Goal: Information Seeking & Learning: Learn about a topic

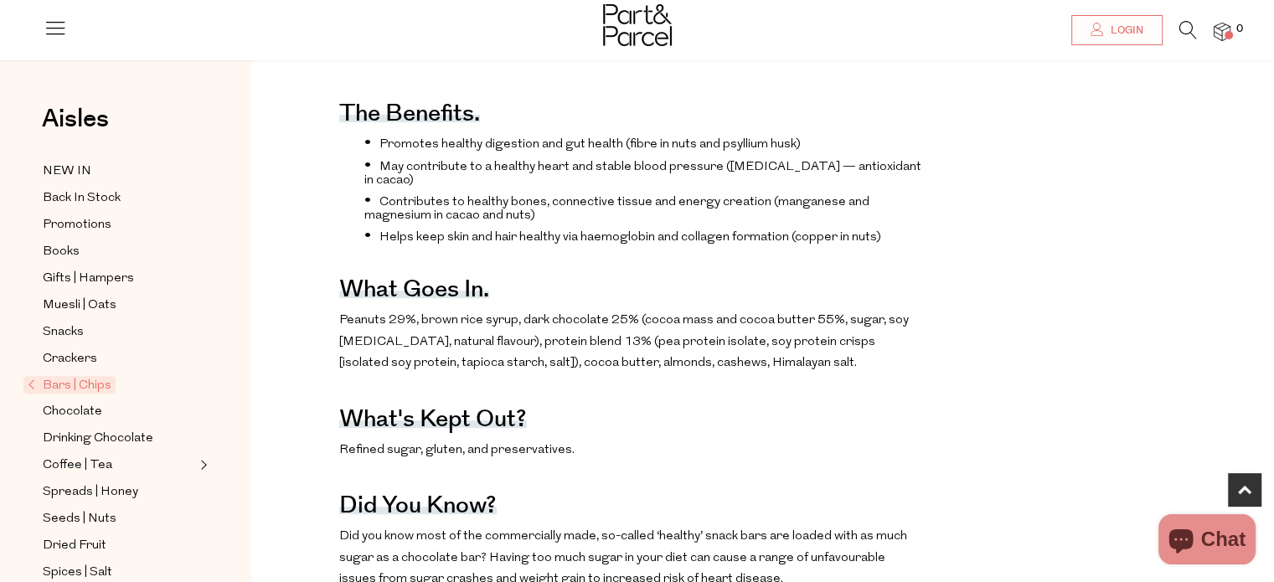
scroll to position [670, 0]
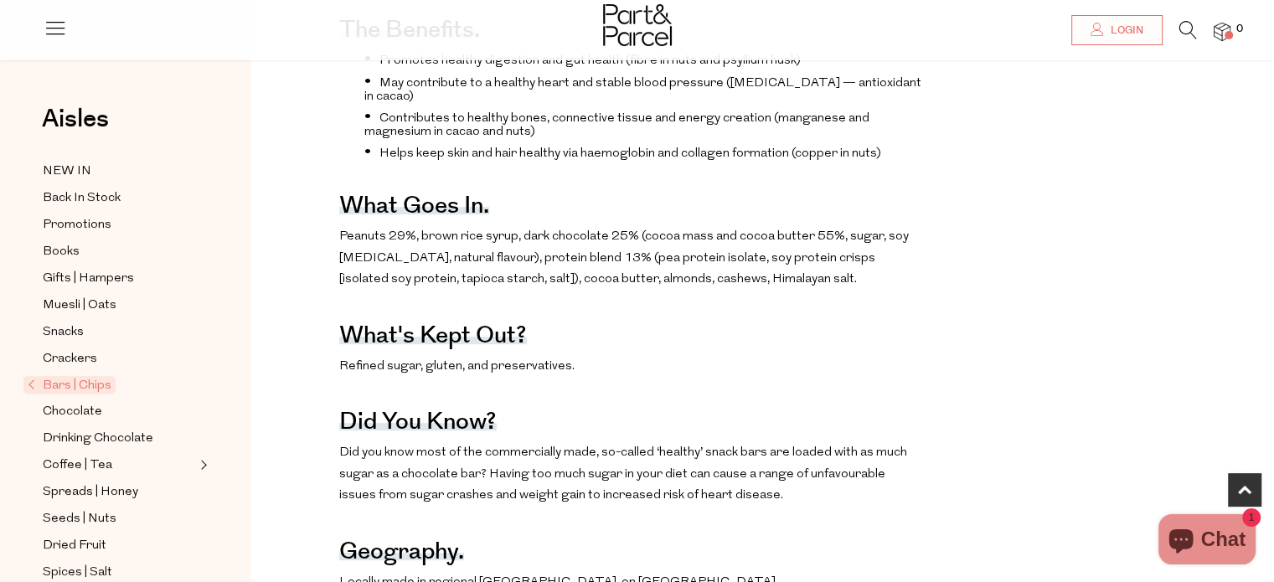
click at [335, 250] on div "The benefits. Promotes healthy digestion and gut health (fibre in nuts and psyl…" at bounding box center [763, 556] width 998 height 1142
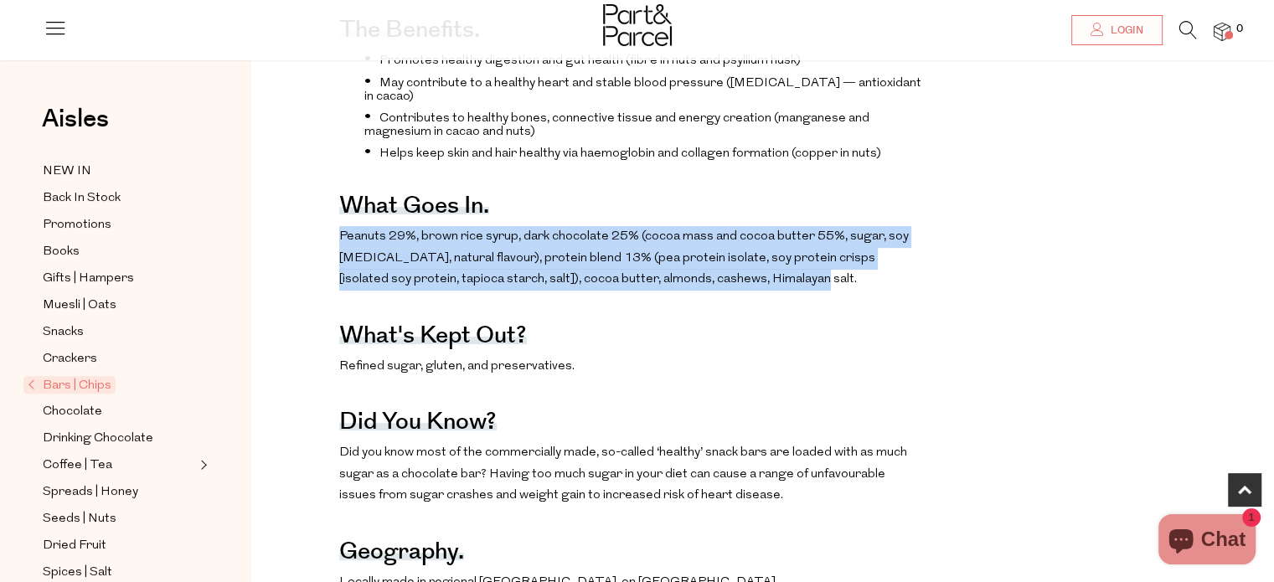
drag, startPoint x: 338, startPoint y: 250, endPoint x: 739, endPoint y: 300, distance: 403.5
click at [739, 291] on p "Peanuts 29%, brown rice syrup, dark chocolate 25% (cocoa mass and cocoa butter …" at bounding box center [631, 258] width 585 height 65
copy span "Peanuts 29%, brown rice syrup, dark chocolate 25% (cocoa mass and cocoa butter …"
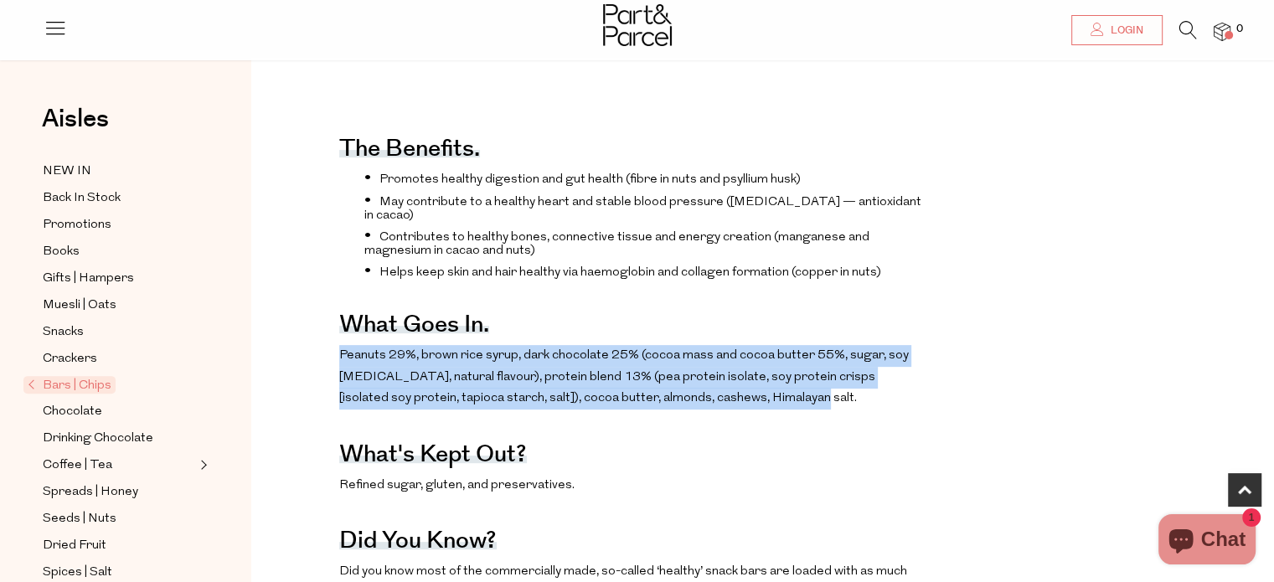
scroll to position [419, 0]
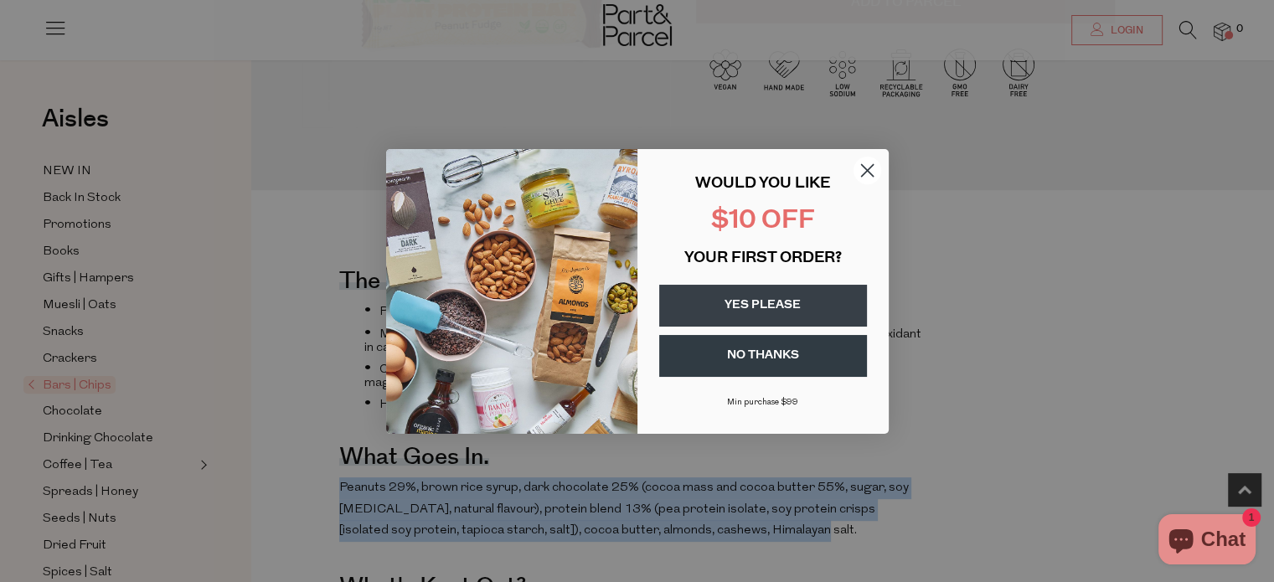
click at [864, 158] on circle "Close dialog" at bounding box center [867, 170] width 28 height 28
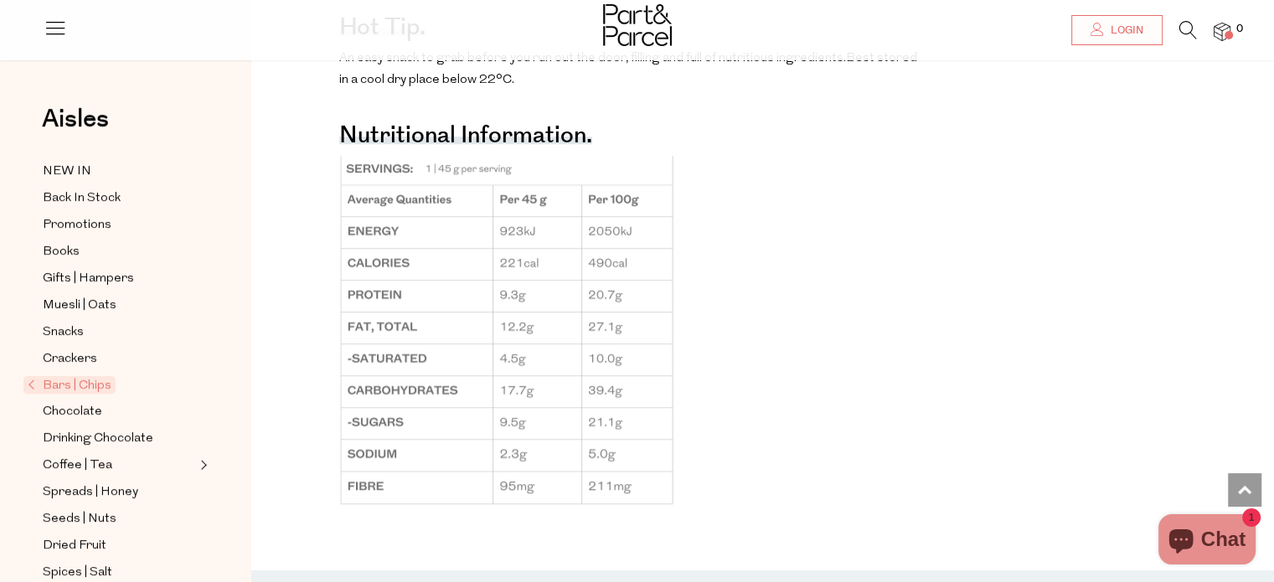
scroll to position [1257, 0]
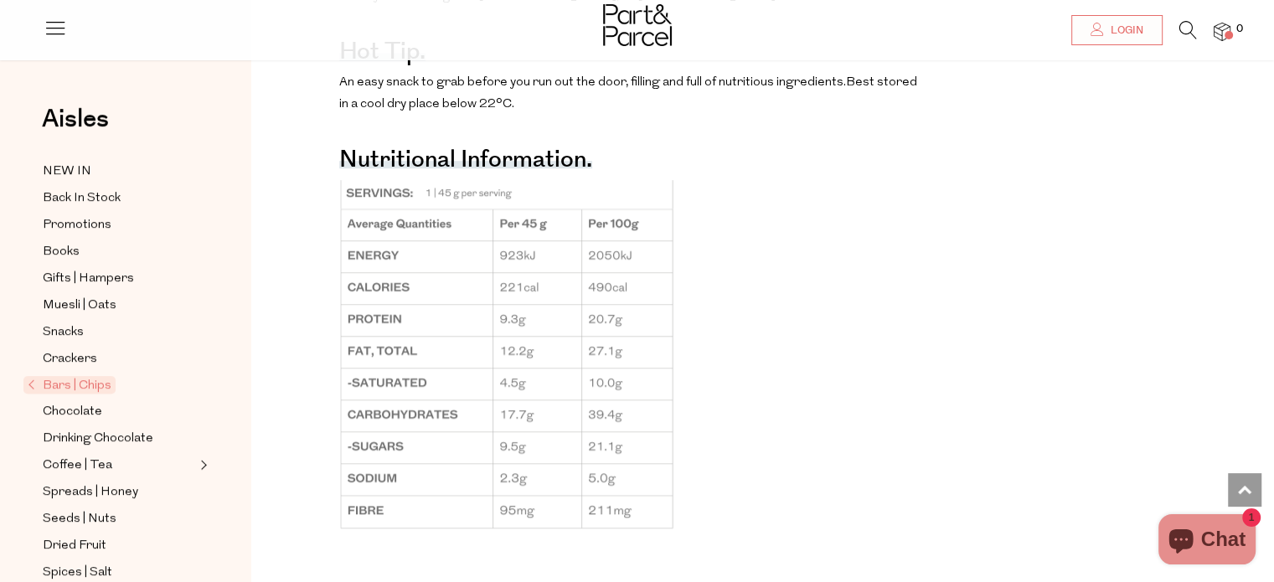
click at [354, 267] on img at bounding box center [506, 356] width 335 height 352
click at [379, 261] on img at bounding box center [506, 356] width 335 height 352
click at [367, 245] on img at bounding box center [506, 356] width 335 height 352
click at [369, 214] on img at bounding box center [506, 356] width 335 height 352
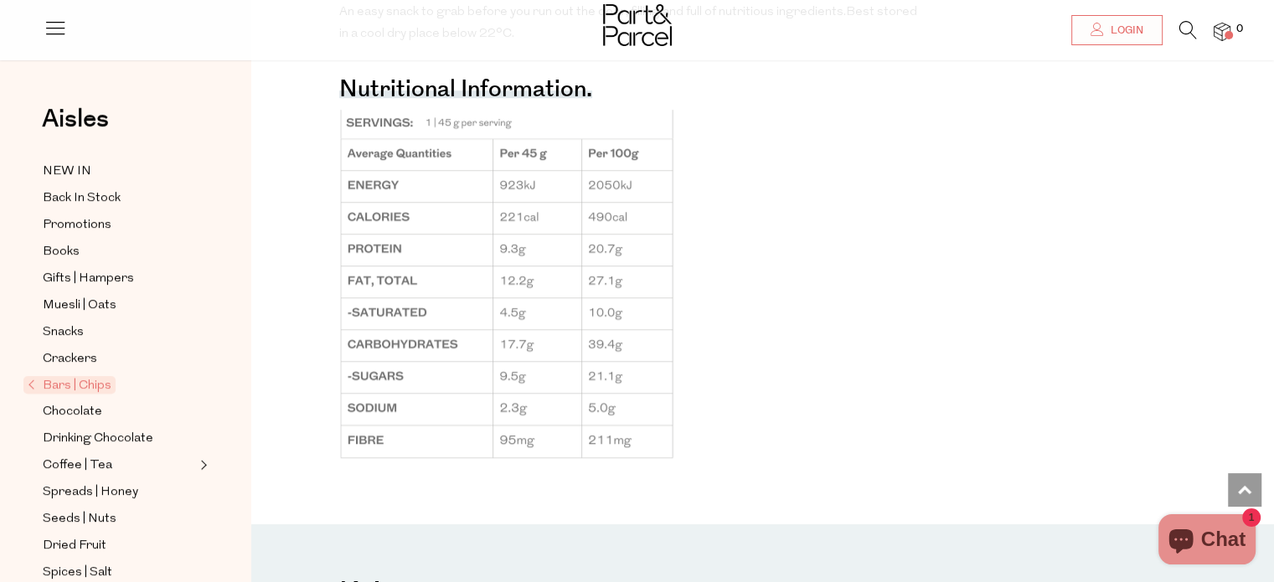
scroll to position [1424, 0]
